Goal: Transaction & Acquisition: Download file/media

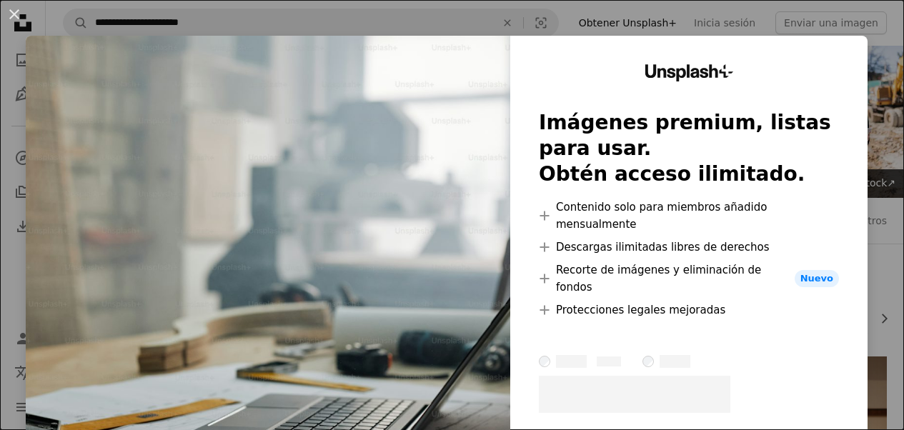
scroll to position [286, 0]
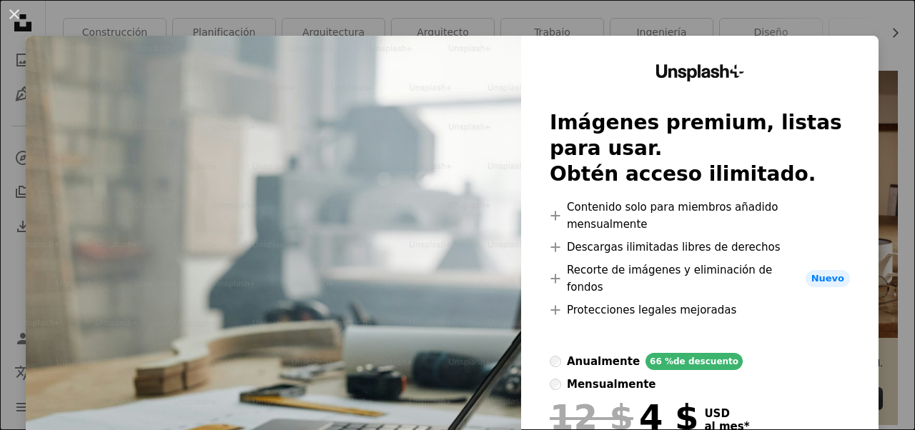
click at [20, 11] on button "An X shape" at bounding box center [14, 14] width 17 height 17
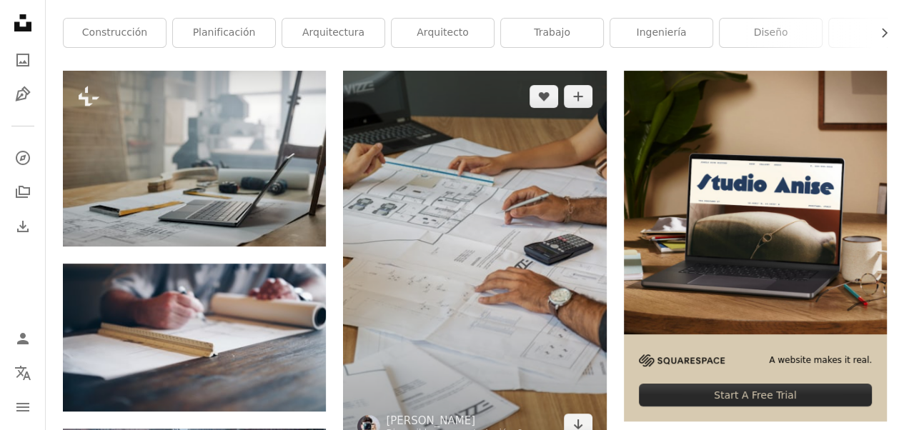
scroll to position [500, 0]
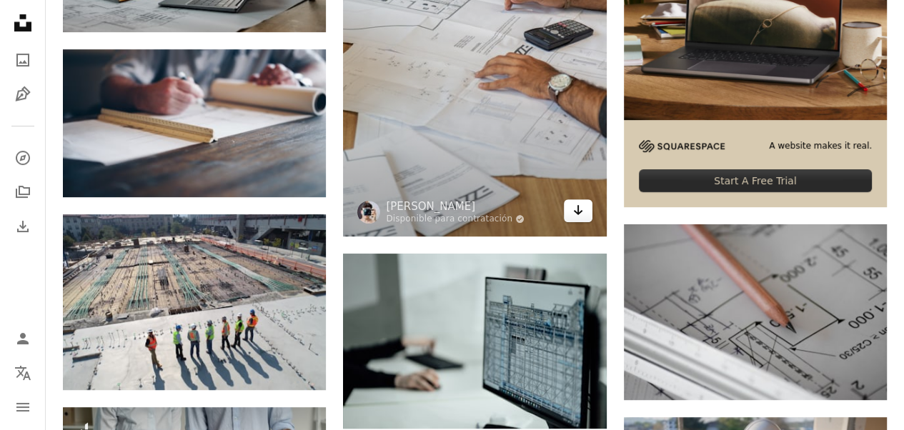
click at [577, 215] on icon "Arrow pointing down" at bounding box center [577, 210] width 11 height 17
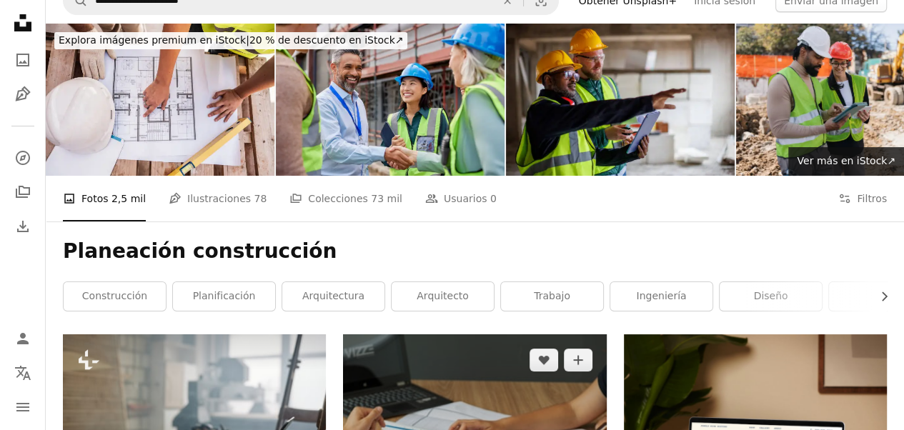
scroll to position [0, 0]
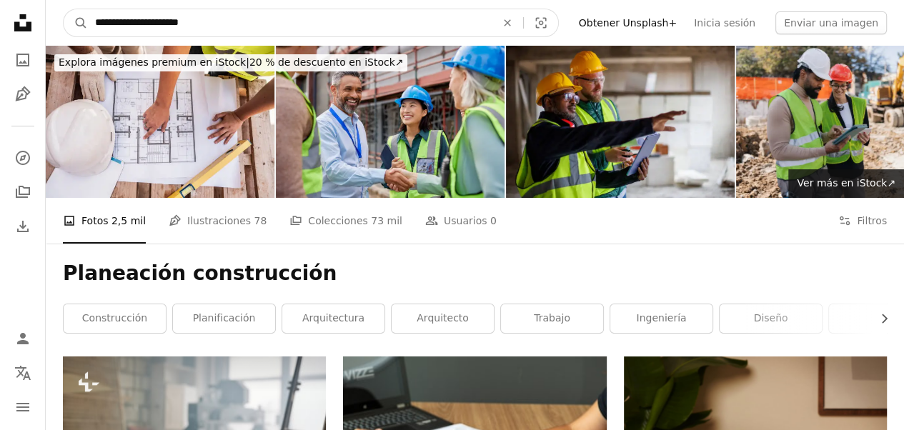
drag, startPoint x: -14, startPoint y: 32, endPoint x: -182, endPoint y: 41, distance: 167.5
type input "**********"
click button "A magnifying glass" at bounding box center [76, 22] width 24 height 27
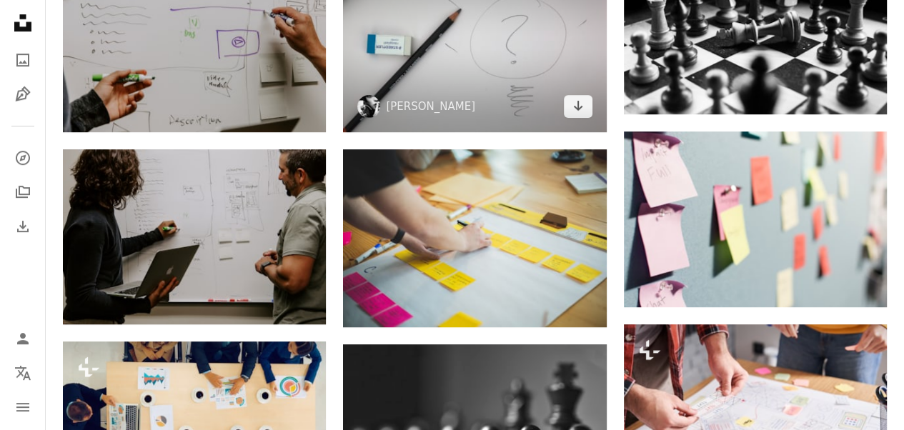
scroll to position [500, 0]
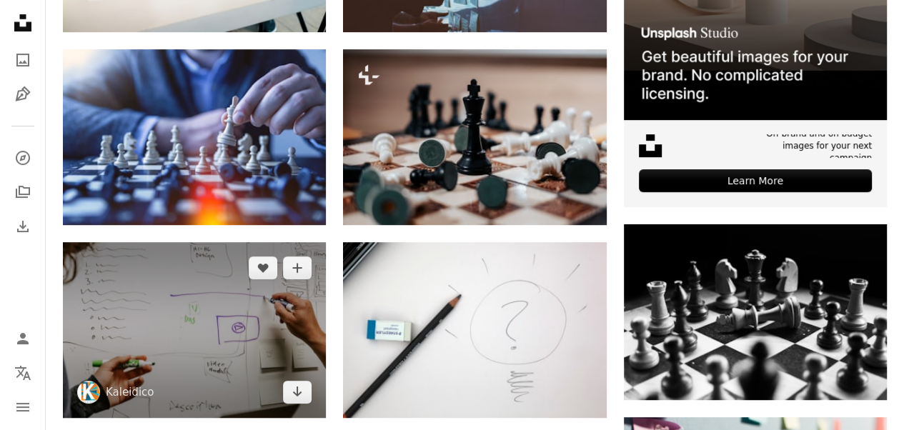
click at [300, 402] on img at bounding box center [194, 330] width 263 height 176
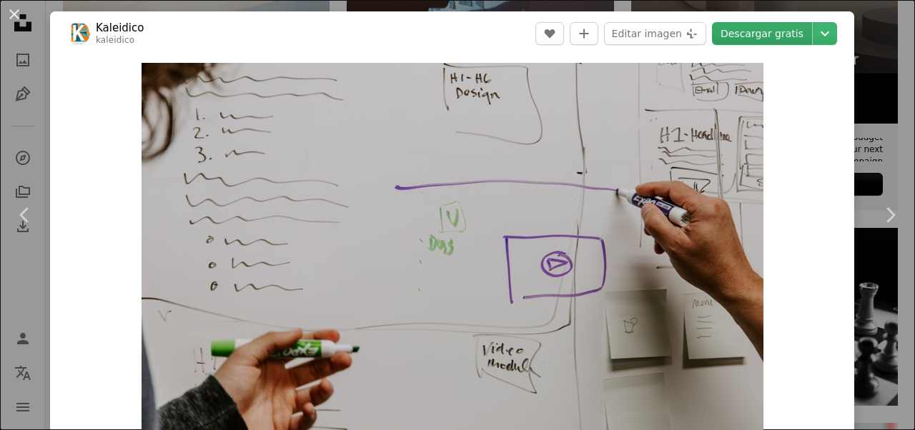
click at [743, 35] on link "Descargar gratis" at bounding box center [762, 33] width 100 height 23
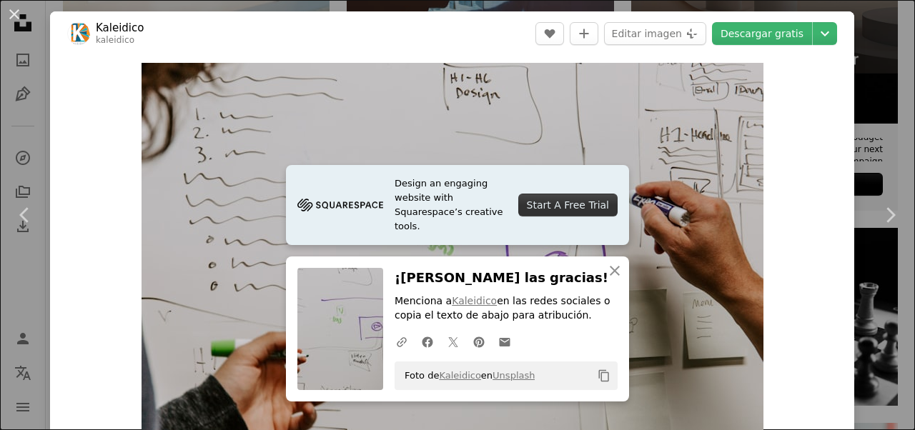
click at [876, 74] on div "An X shape Chevron left Chevron right Design an engaging website with Squarespa…" at bounding box center [457, 215] width 915 height 430
